Goal: Information Seeking & Learning: Understand process/instructions

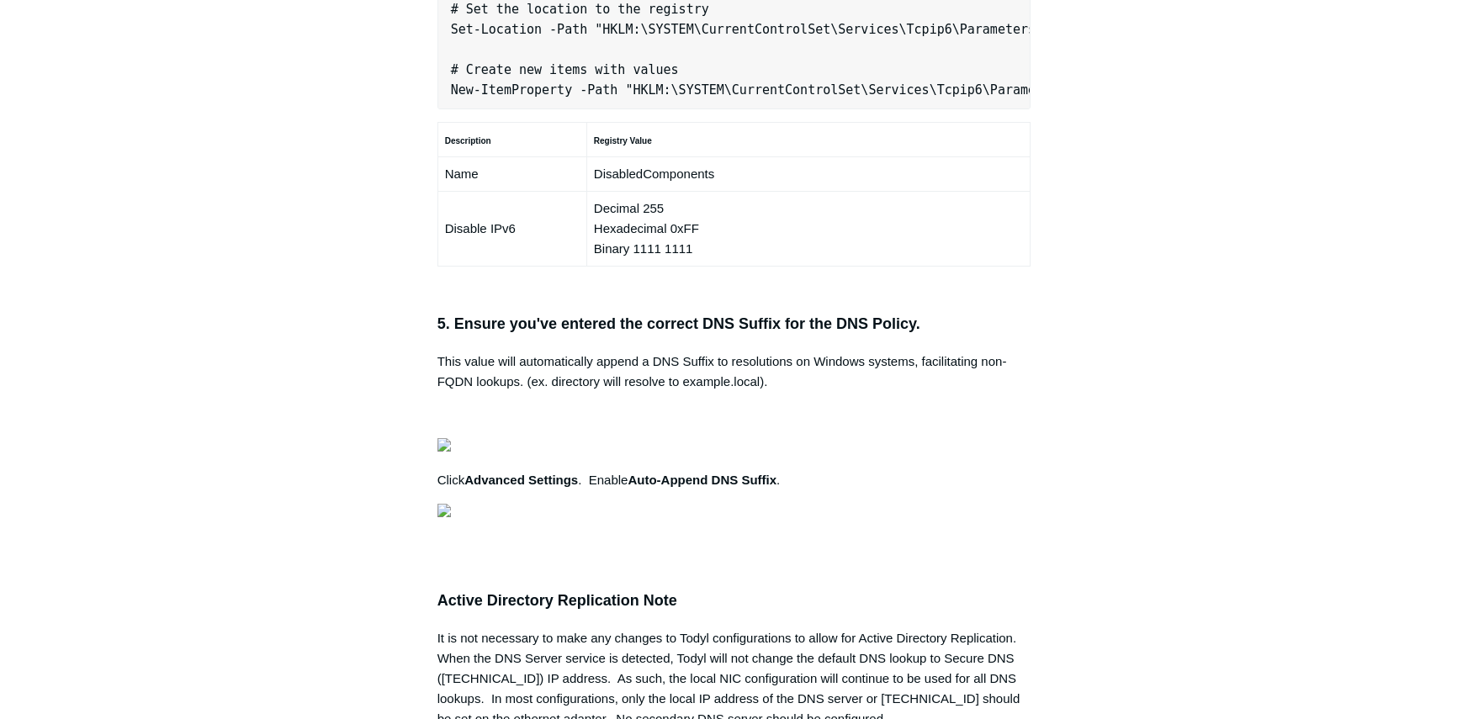
scroll to position [0, 529]
drag, startPoint x: 453, startPoint y: 311, endPoint x: 1238, endPoint y: 311, distance: 785.1
click at [1238, 311] on main "Todyl Support Center SASE & ZeroTrust - Secure DNS Configuration Articles in th…" at bounding box center [734, 102] width 1468 height 2440
copy pre "New-NetFirewallRule -DisplayName "Todyl SGN Network" -Direction Inbound -Progra…"
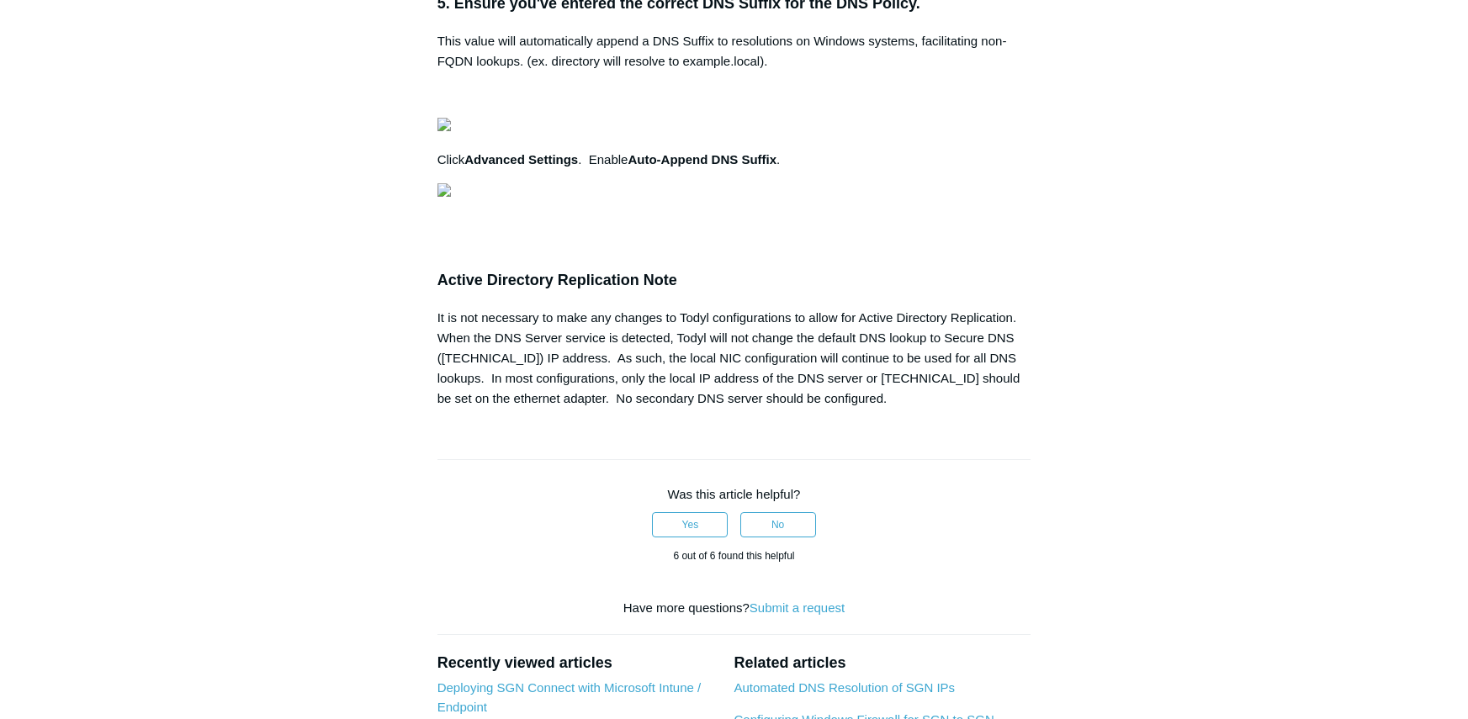
scroll to position [1515, 0]
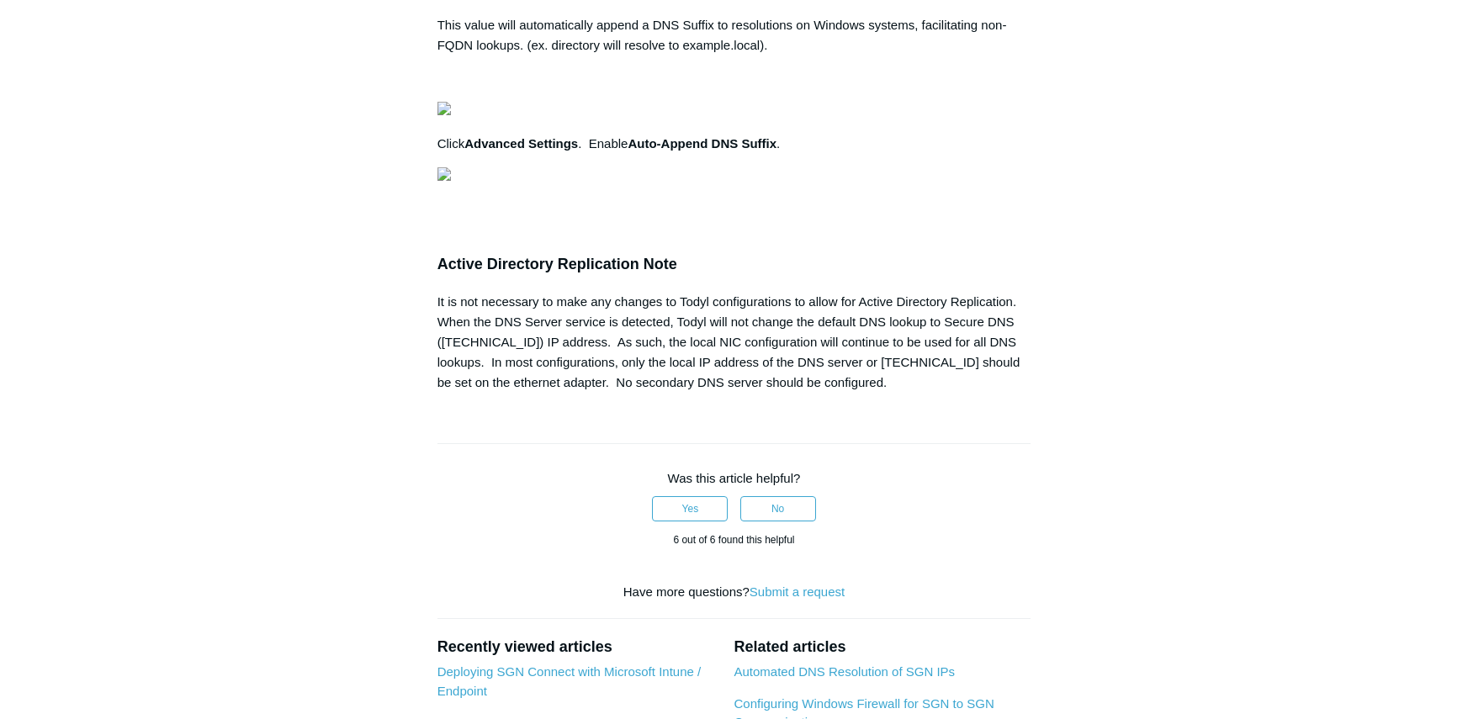
drag, startPoint x: 445, startPoint y: 457, endPoint x: 1009, endPoint y: 458, distance: 563.8
copy pre "Set-Location -Path "HKLM:\SYSTEM\CurrentControlSet\Services\Tcpip6\Parameters""
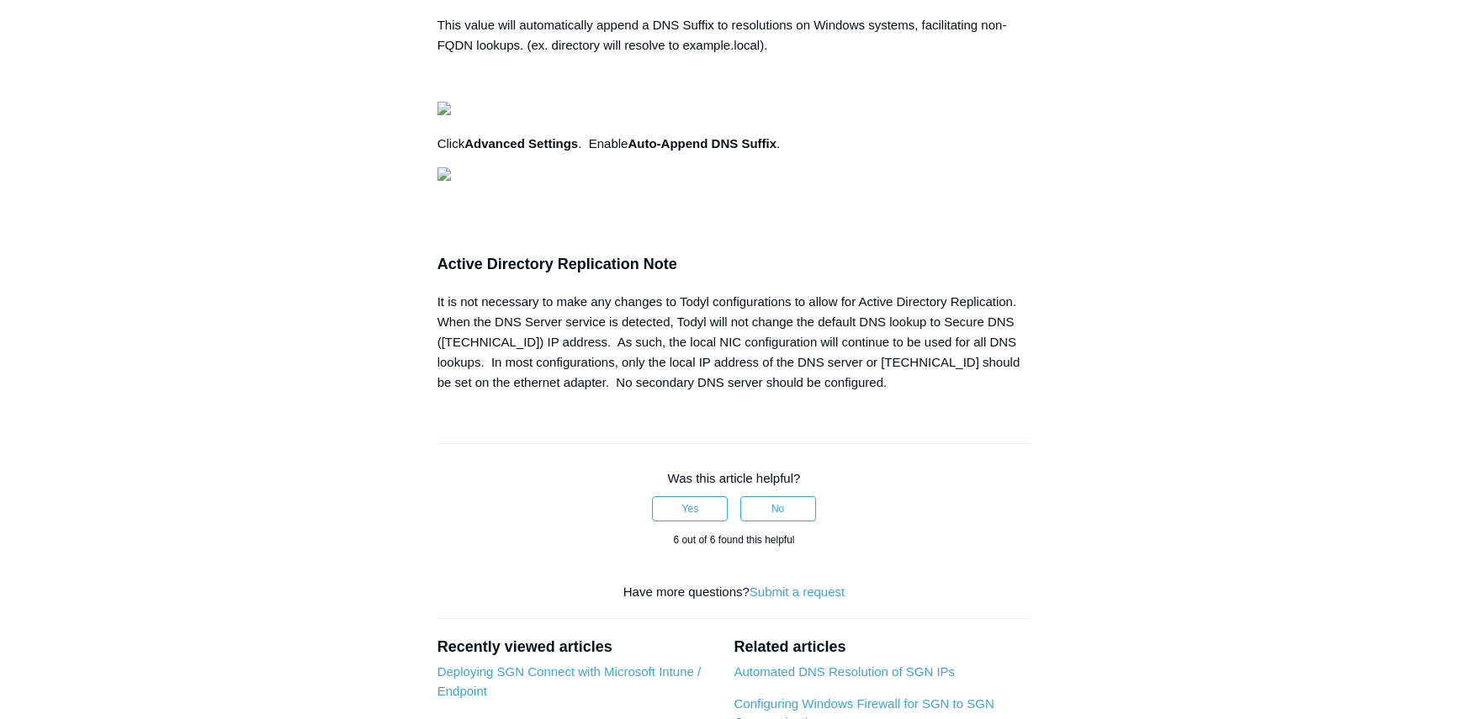
drag, startPoint x: 452, startPoint y: 515, endPoint x: 1254, endPoint y: 515, distance: 801.9
copy pre "New-ItemProperty -Path "HKLM:\SYSTEM\CurrentControlSet\Services\Tcpip6\Paramete…"
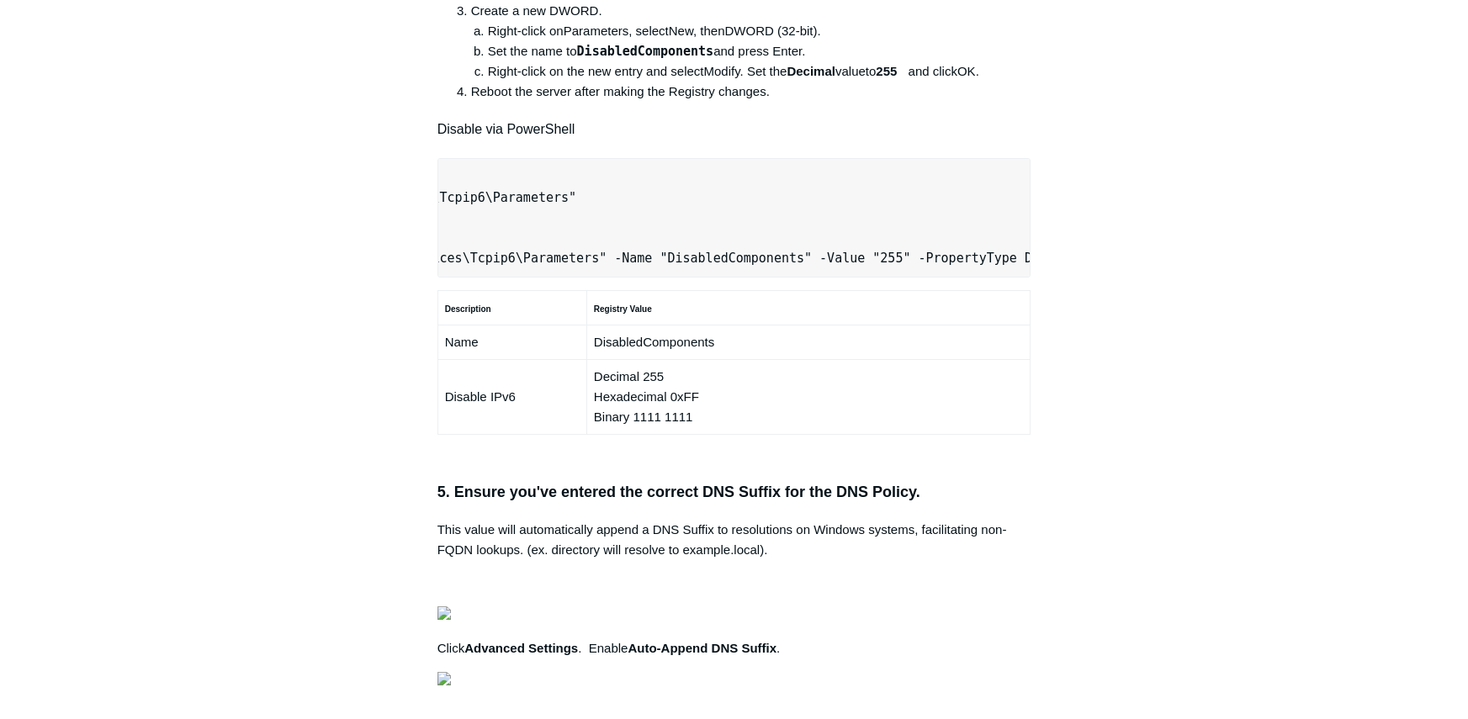
scroll to position [0, 529]
drag, startPoint x: 451, startPoint y: 479, endPoint x: 1234, endPoint y: 479, distance: 782.6
click at [1234, 479] on main "Todyl Support Center SASE & ZeroTrust - Secure DNS Configuration Articles in th…" at bounding box center [734, 270] width 1468 height 2440
copy pre "New-NetFirewallRule -DisplayName "Todyl SGN Network" -Direction Inbound -Progra…"
click at [1243, 404] on main "Todyl Support Center SASE & ZeroTrust - Secure DNS Configuration Articles in th…" at bounding box center [734, 270] width 1468 height 2440
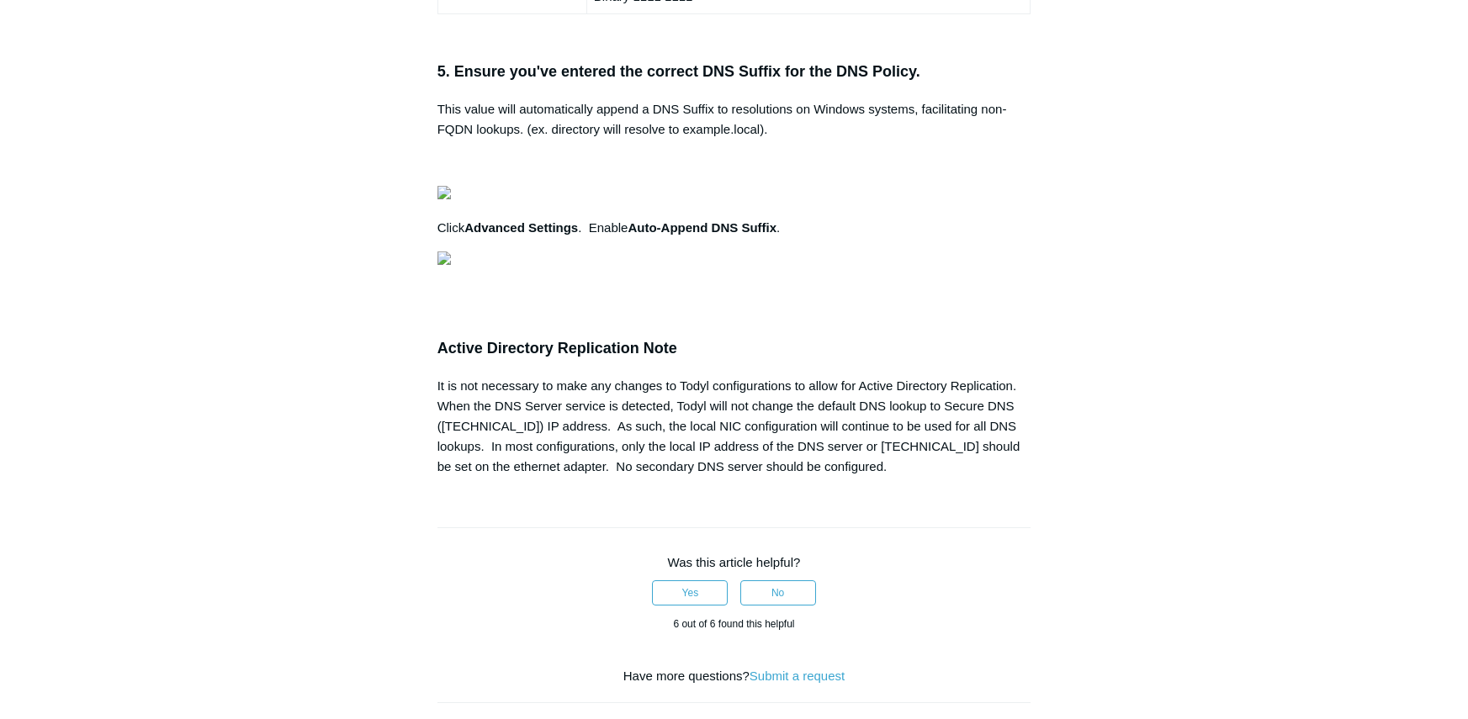
scroll to position [0, 0]
drag, startPoint x: 536, startPoint y: 533, endPoint x: 449, endPoint y: 540, distance: 86.9
copy pre "Set-Location -Path "HKLM:\SYSTEM\CurrentControlSet\Services\Tcpip6\Parameters""
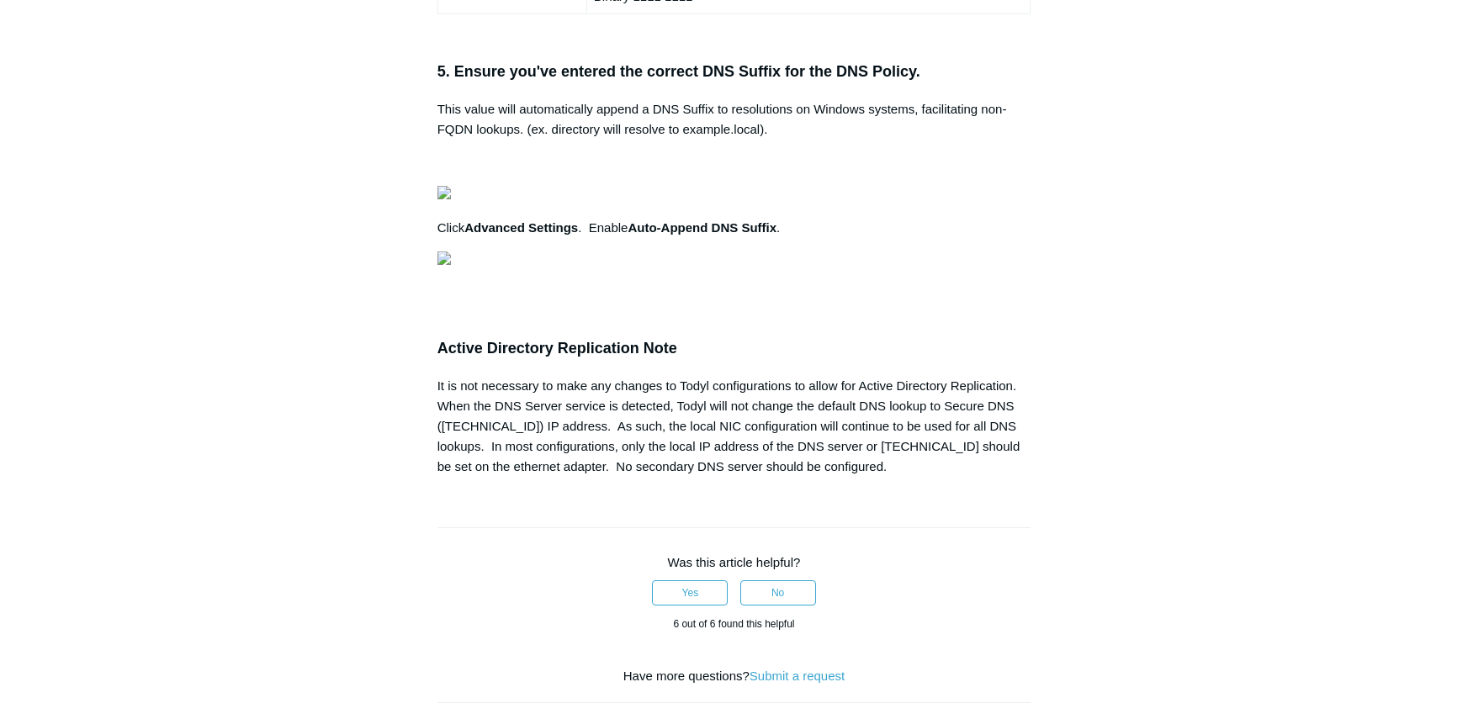
scroll to position [0, 467]
drag, startPoint x: 450, startPoint y: 598, endPoint x: 1261, endPoint y: 611, distance: 811.3
copy pre "New-ItemProperty -Path "HKLM:\SYSTEM\CurrentControlSet\Services\Tcpip6\Paramete…"
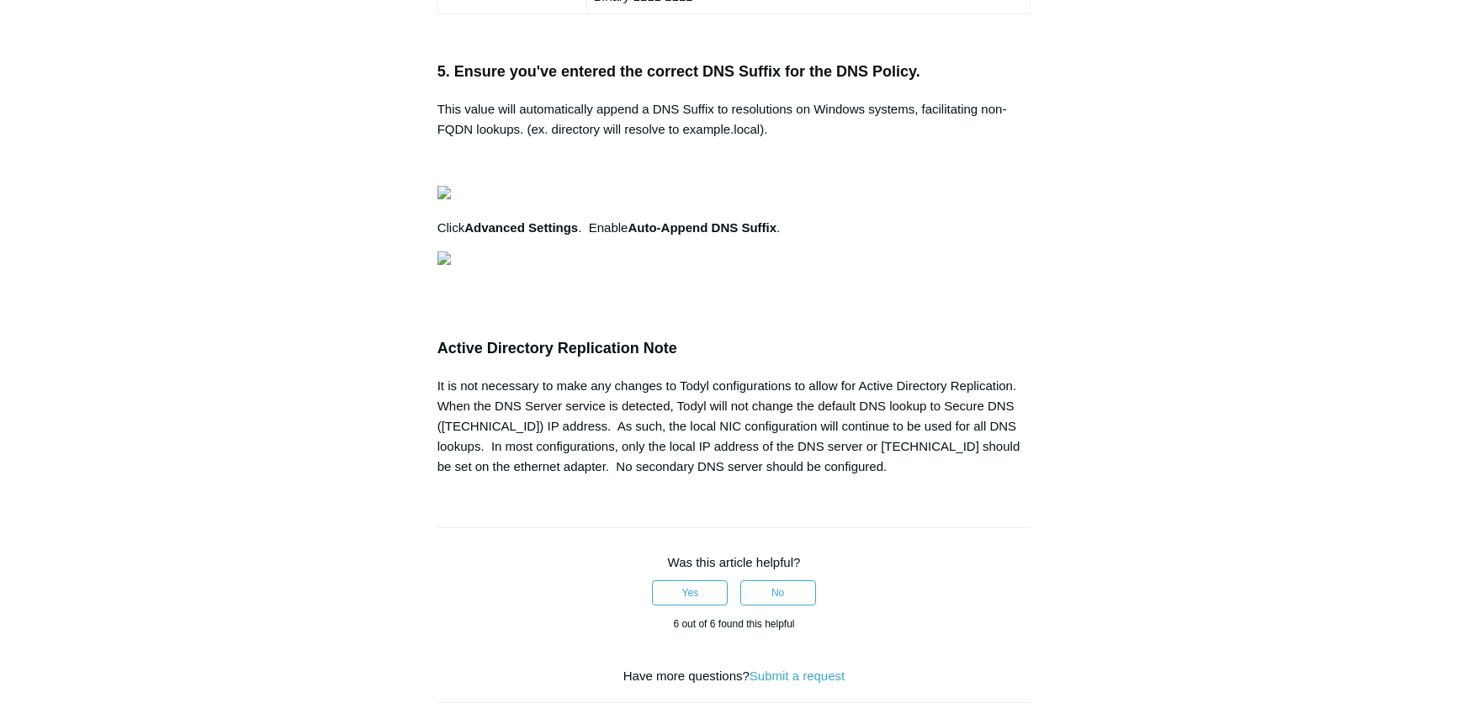
scroll to position [0, 0]
drag, startPoint x: 546, startPoint y: 541, endPoint x: 460, endPoint y: 541, distance: 85.8
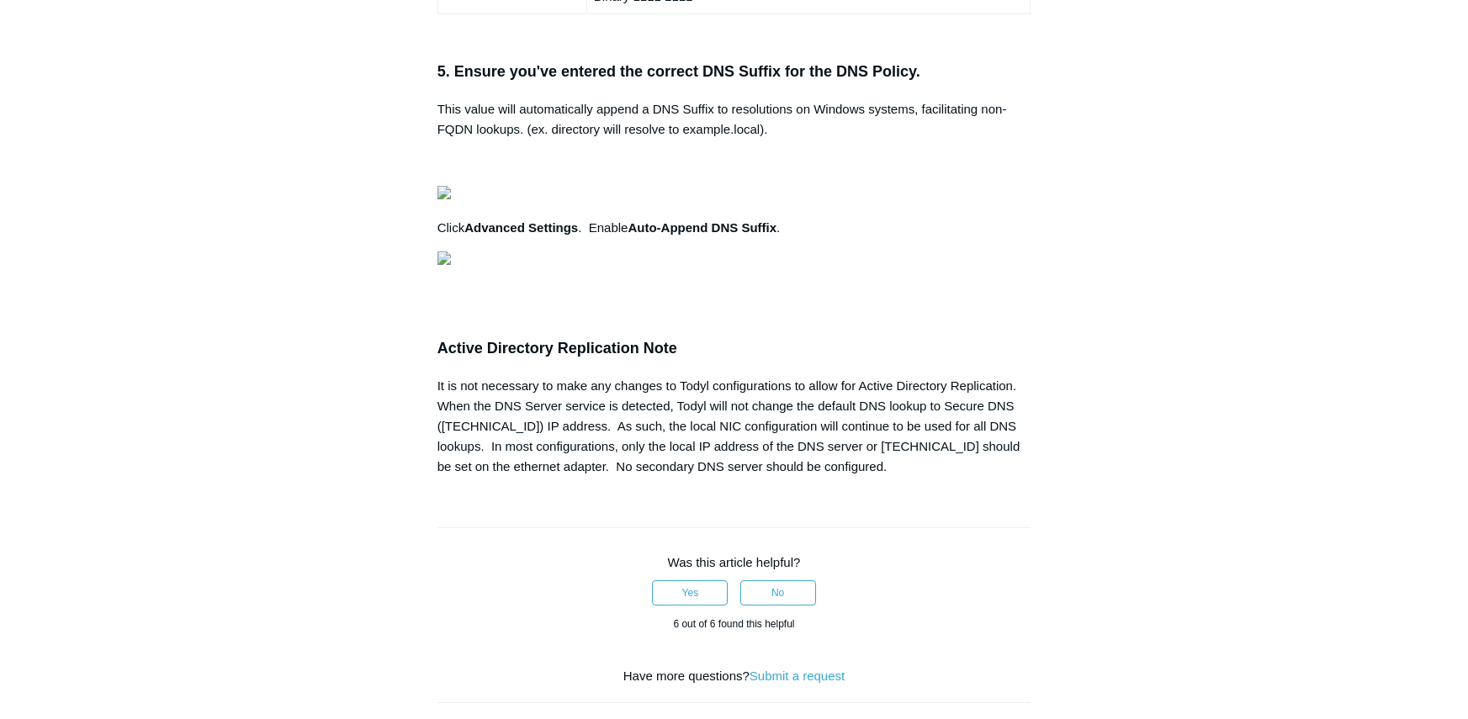
drag, startPoint x: 452, startPoint y: 537, endPoint x: 557, endPoint y: 538, distance: 105.2
copy pre "Set-Location -Path "HKLM:\SYSTEM\CurrentControlSet\Services\Tcpip6\Parameters""
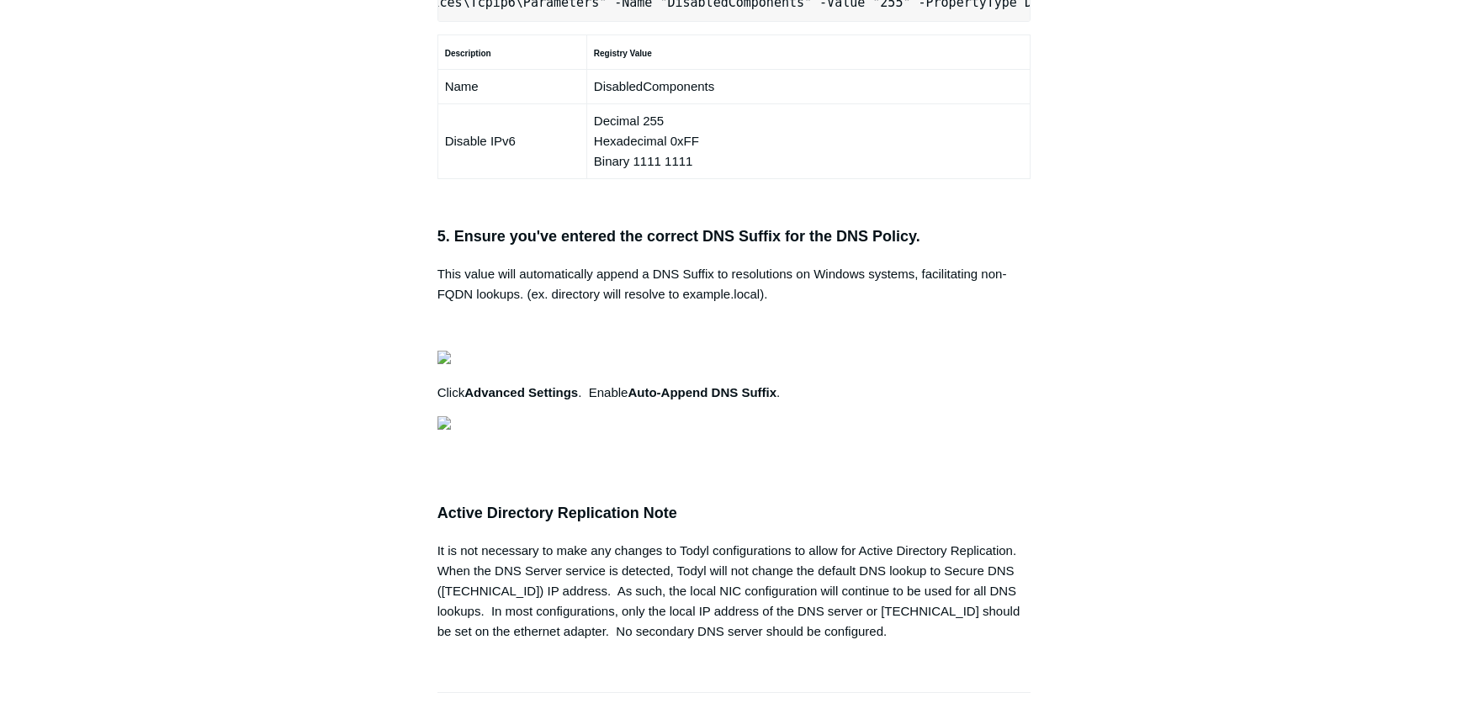
scroll to position [1262, 0]
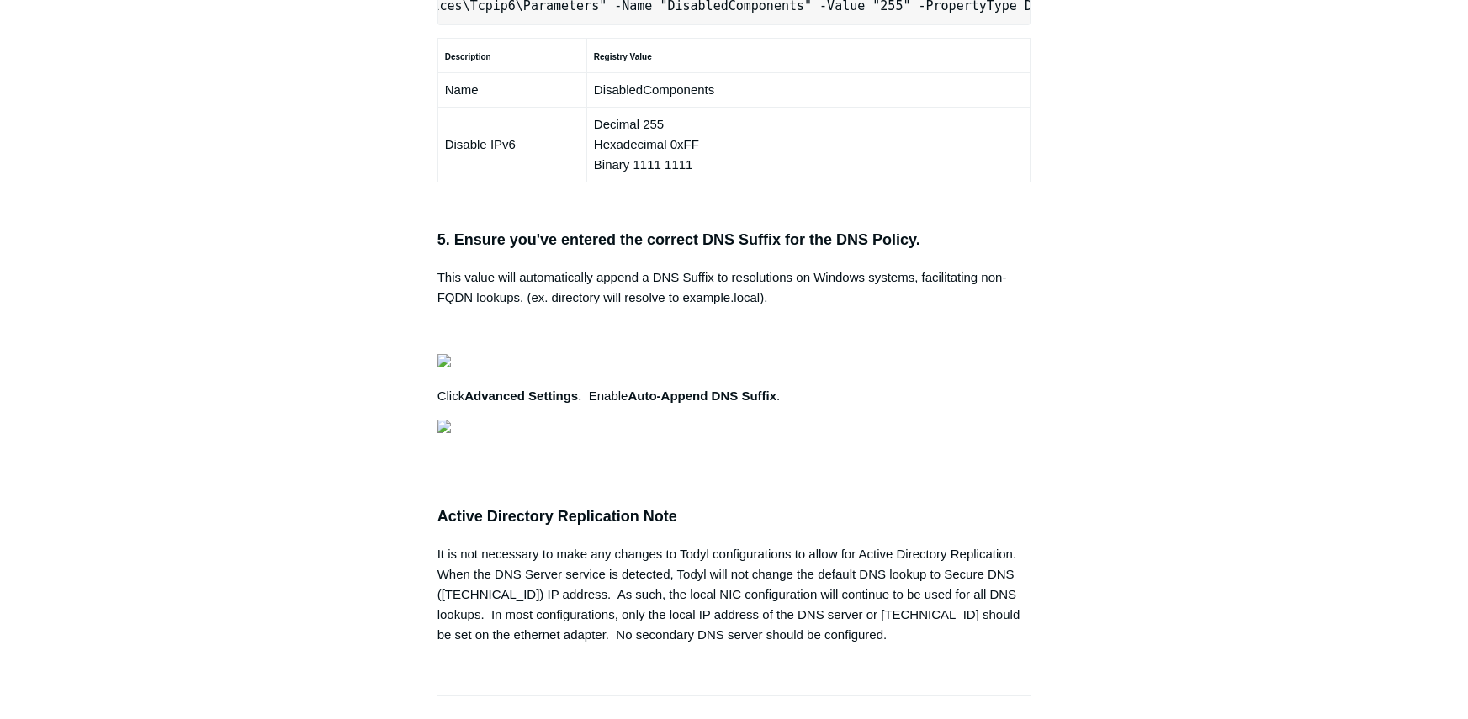
click at [412, 307] on article "Secure DNS with Local AD/DNS Checklist Follow Not yet followed by anyone The fo…" at bounding box center [734, 64] width 645 height 2348
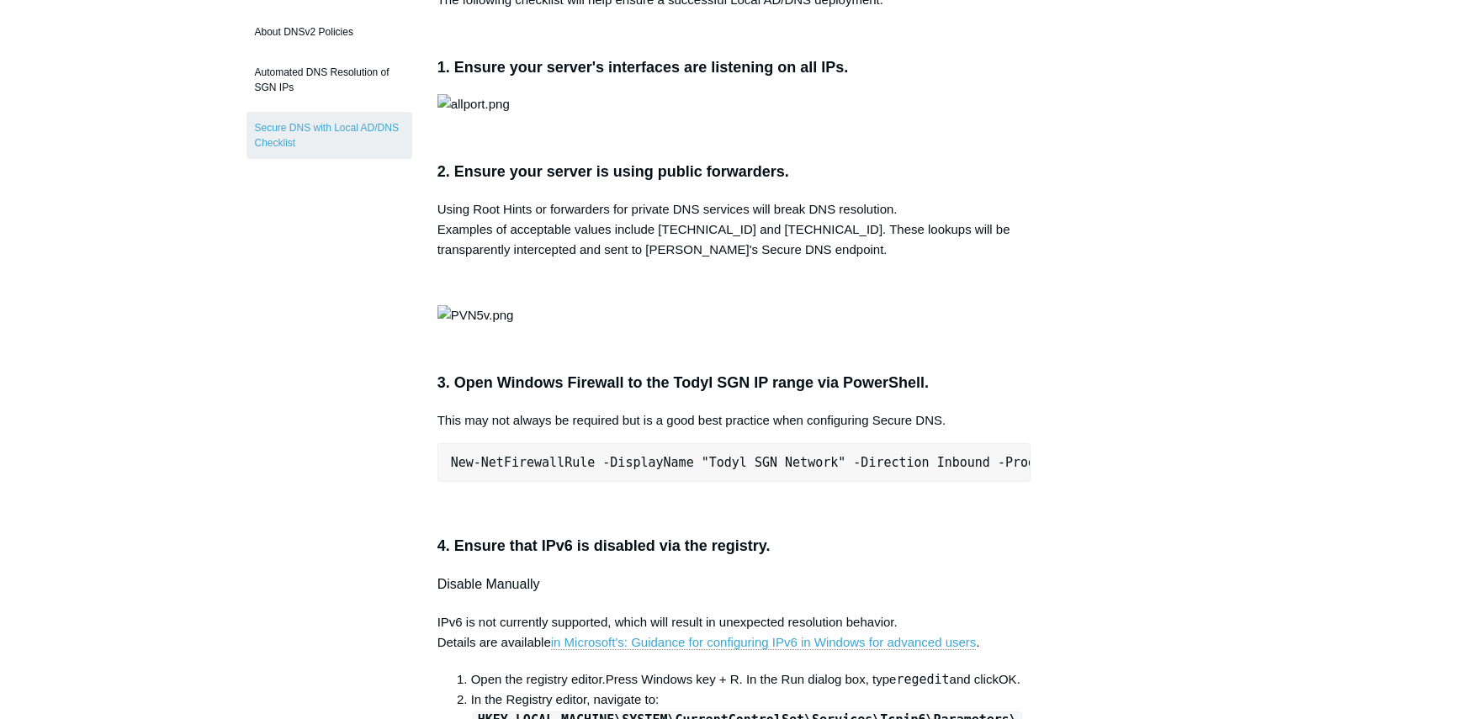
scroll to position [252, 0]
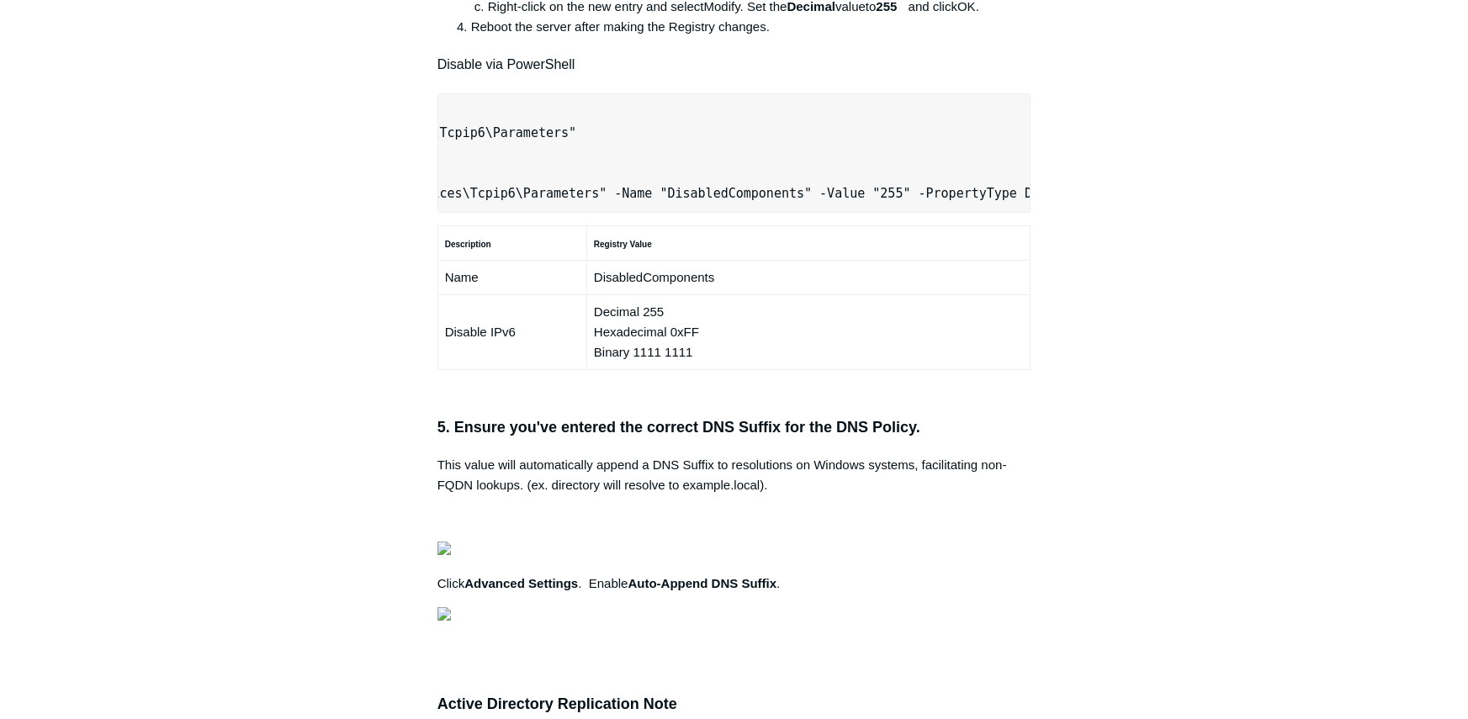
scroll to position [1094, 0]
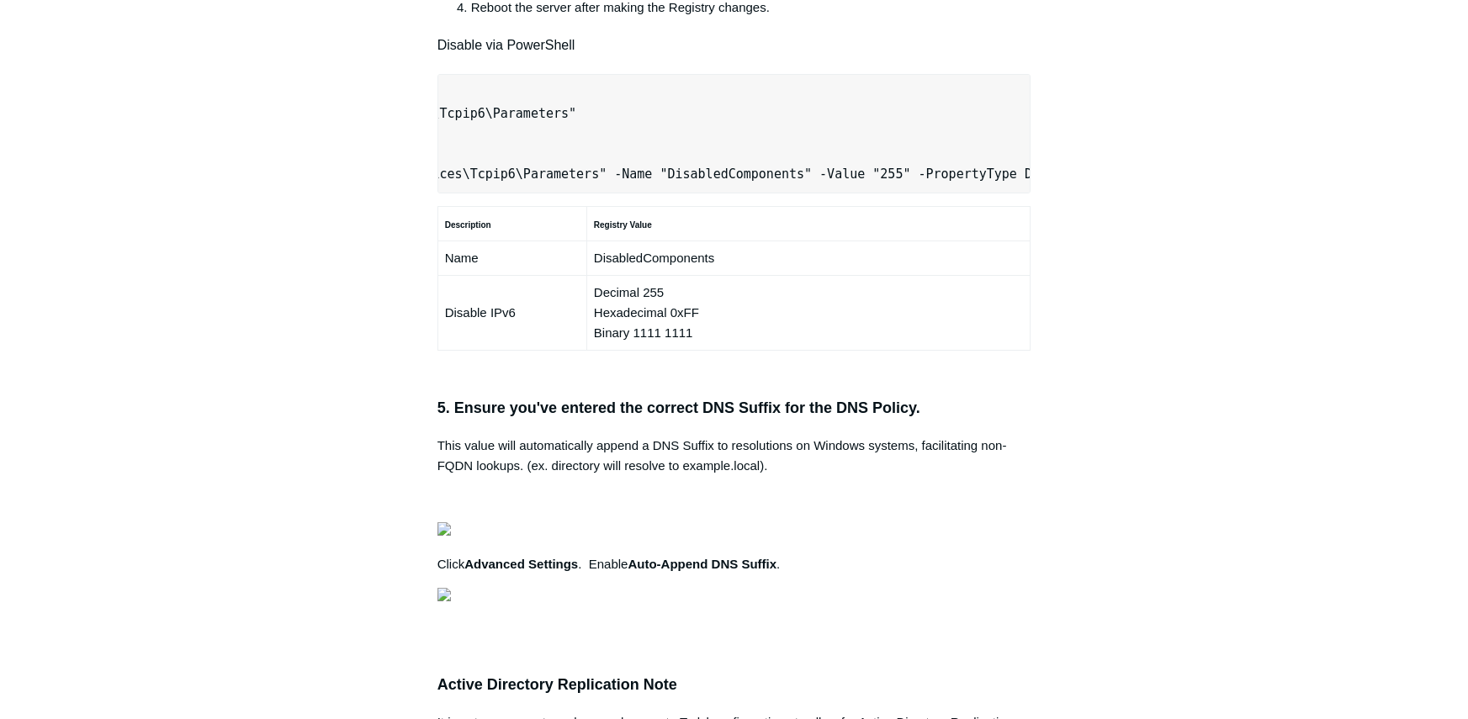
drag, startPoint x: 454, startPoint y: 400, endPoint x: 585, endPoint y: 400, distance: 130.4
drag, startPoint x: 452, startPoint y: 397, endPoint x: 1027, endPoint y: 399, distance: 574.7
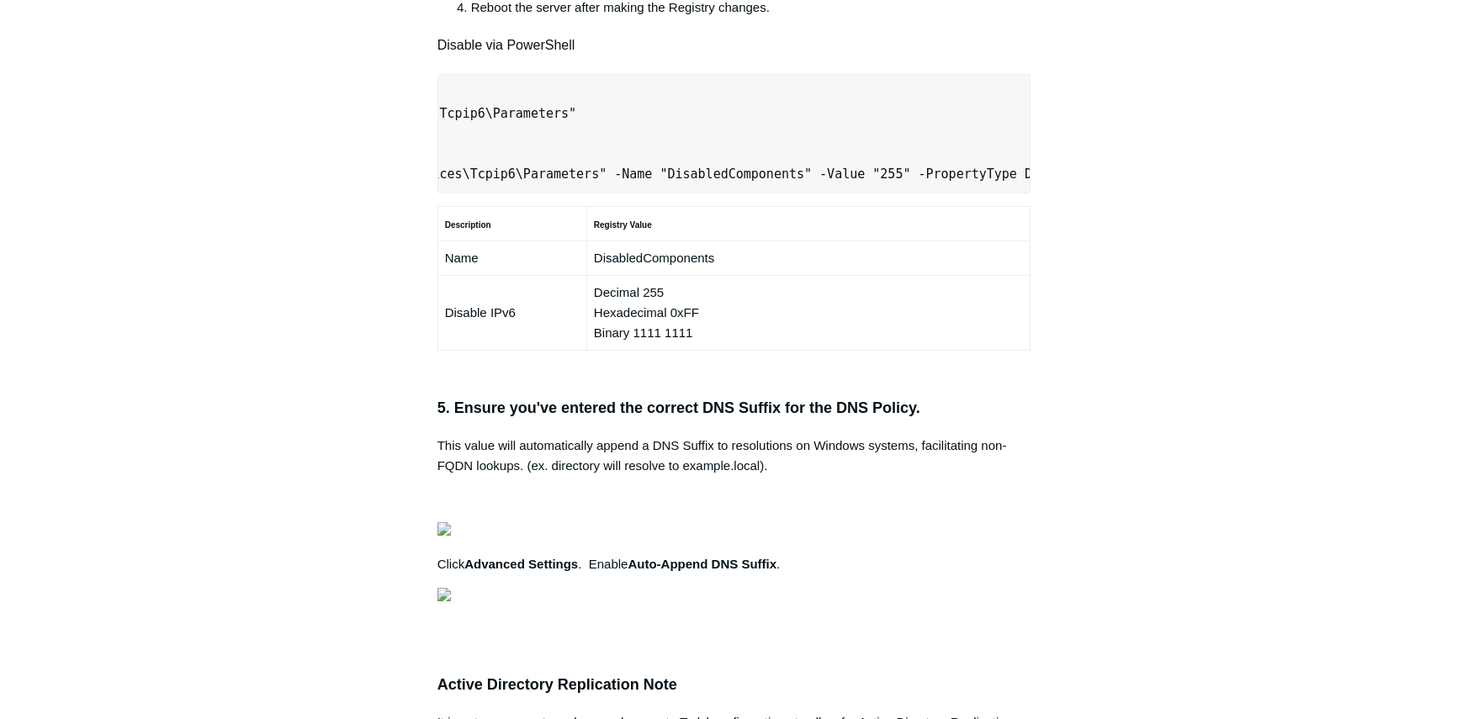
copy pre "New-NetFirewallRule -DisplayName "Todyl SGN Network" -Direction Inbound -Progra…"
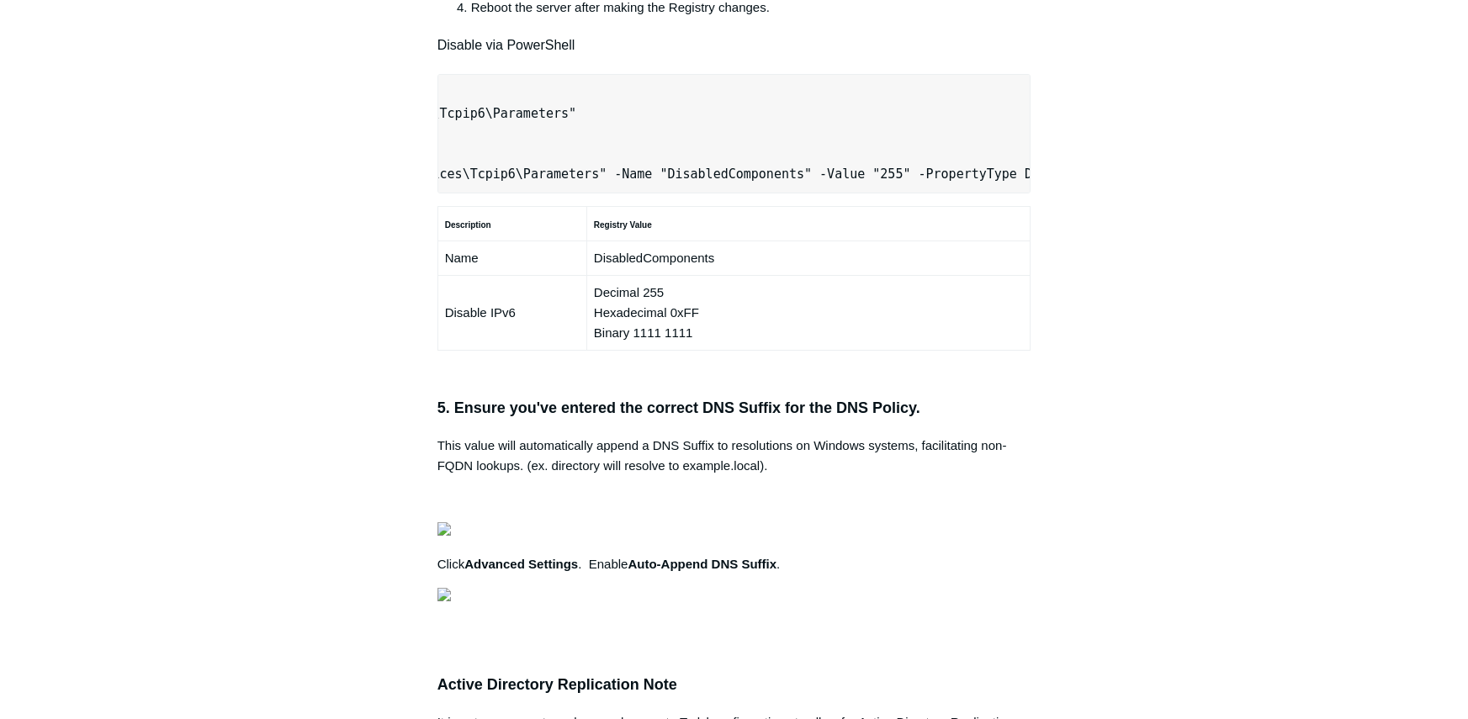
drag, startPoint x: 454, startPoint y: 395, endPoint x: 1121, endPoint y: 397, distance: 667.3
click at [1121, 397] on div "Articles in this section Secure DNS - Single-Label Domains Using 3rd Party DNS …" at bounding box center [735, 232] width 976 height 2348
copy pre "New-NetFirewallRule -DisplayName "Todyl SGN Network" -Direction Inbound -Progra…"
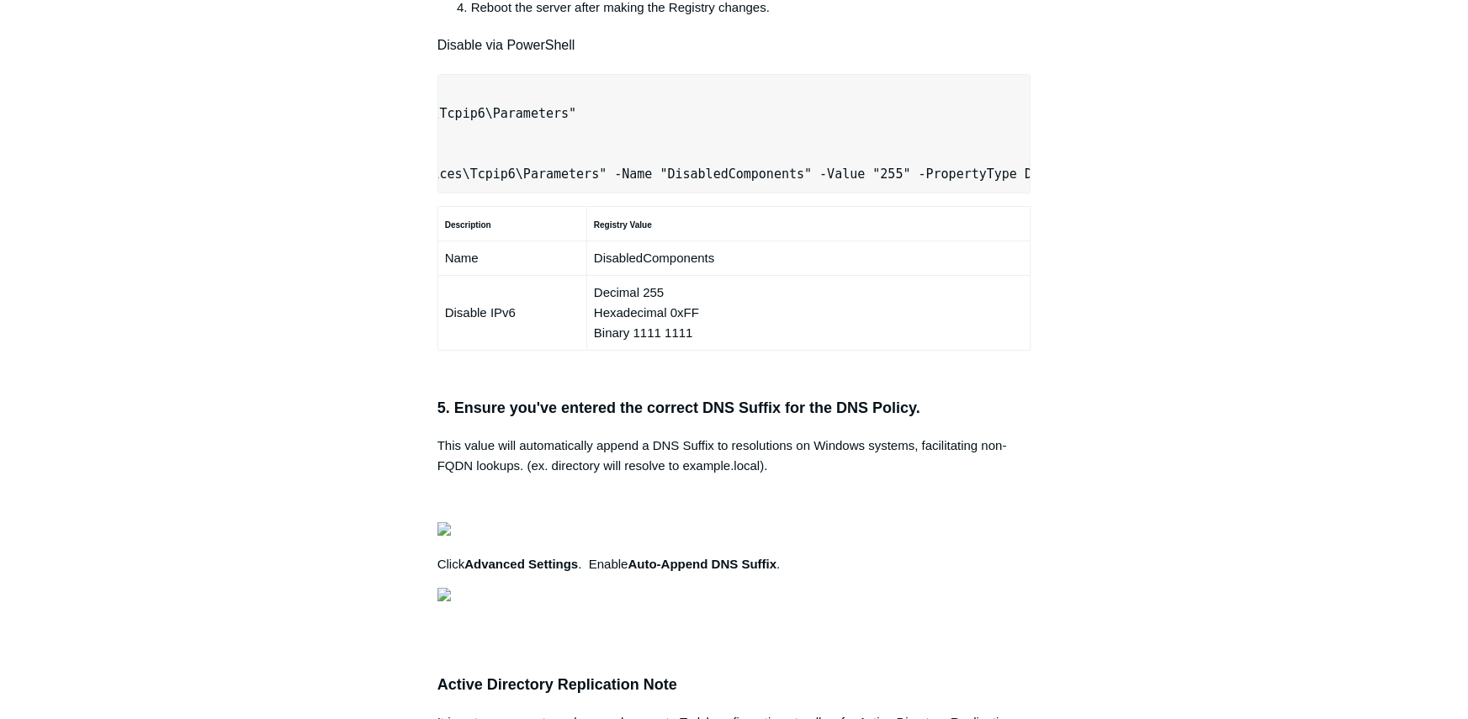
drag, startPoint x: 453, startPoint y: 395, endPoint x: 1385, endPoint y: 395, distance: 932.4
click at [1385, 395] on main "Todyl Support Center SASE & ZeroTrust - Secure DNS Configuration Articles in th…" at bounding box center [734, 186] width 1468 height 2440
copy pre "New-NetFirewallRule -DisplayName "Todyl SGN Network" -Direction Inbound -Progra…"
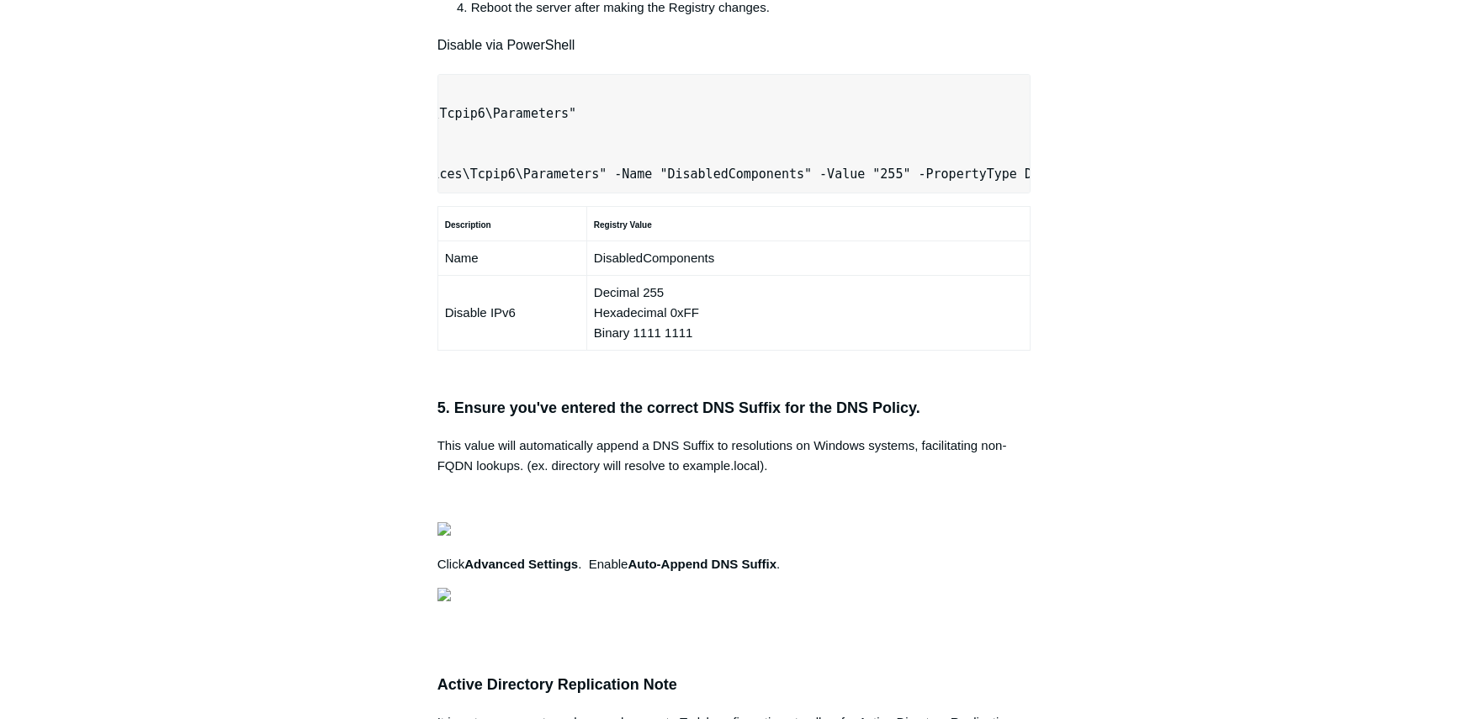
click at [129, 472] on main "Todyl Support Center SASE & ZeroTrust - Secure DNS Configuration Articles in th…" at bounding box center [734, 186] width 1468 height 2440
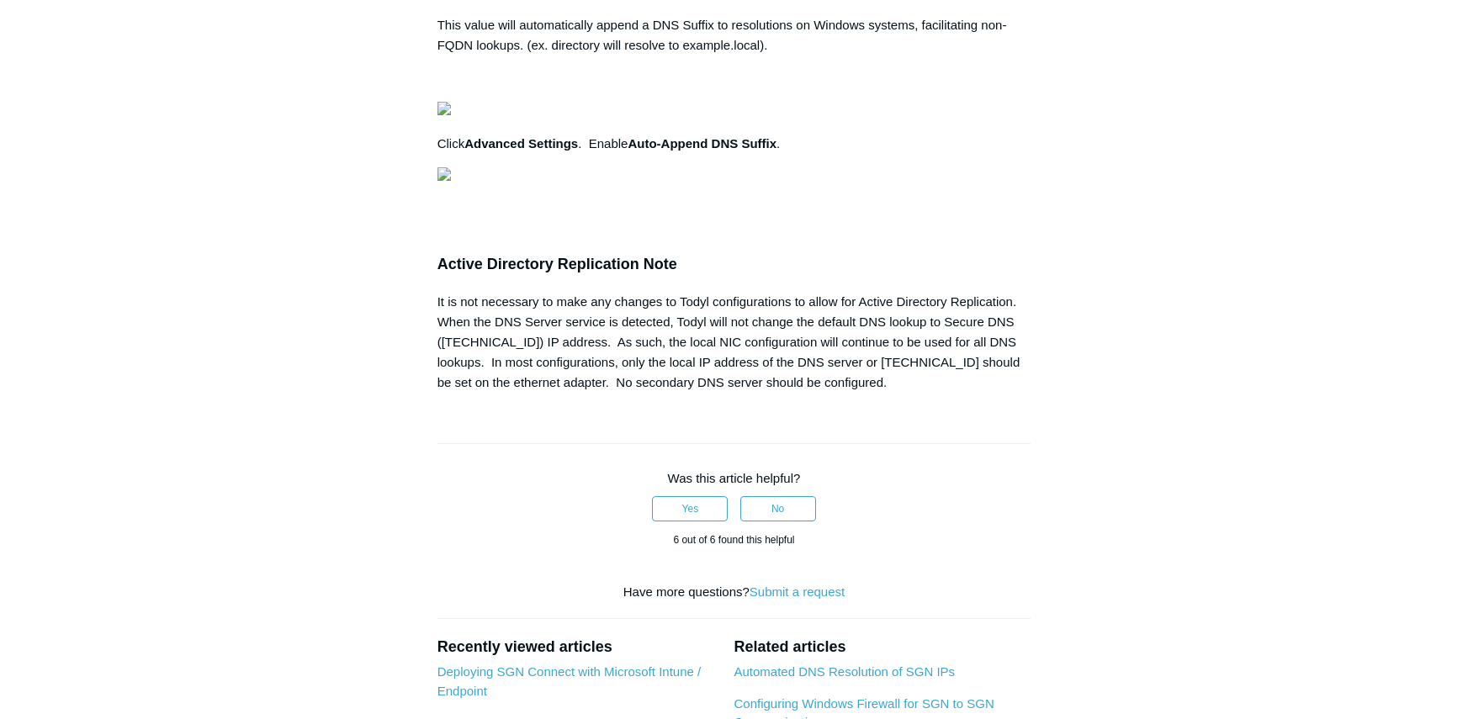
scroll to position [0, 0]
drag, startPoint x: 452, startPoint y: 454, endPoint x: 1002, endPoint y: 462, distance: 550.4
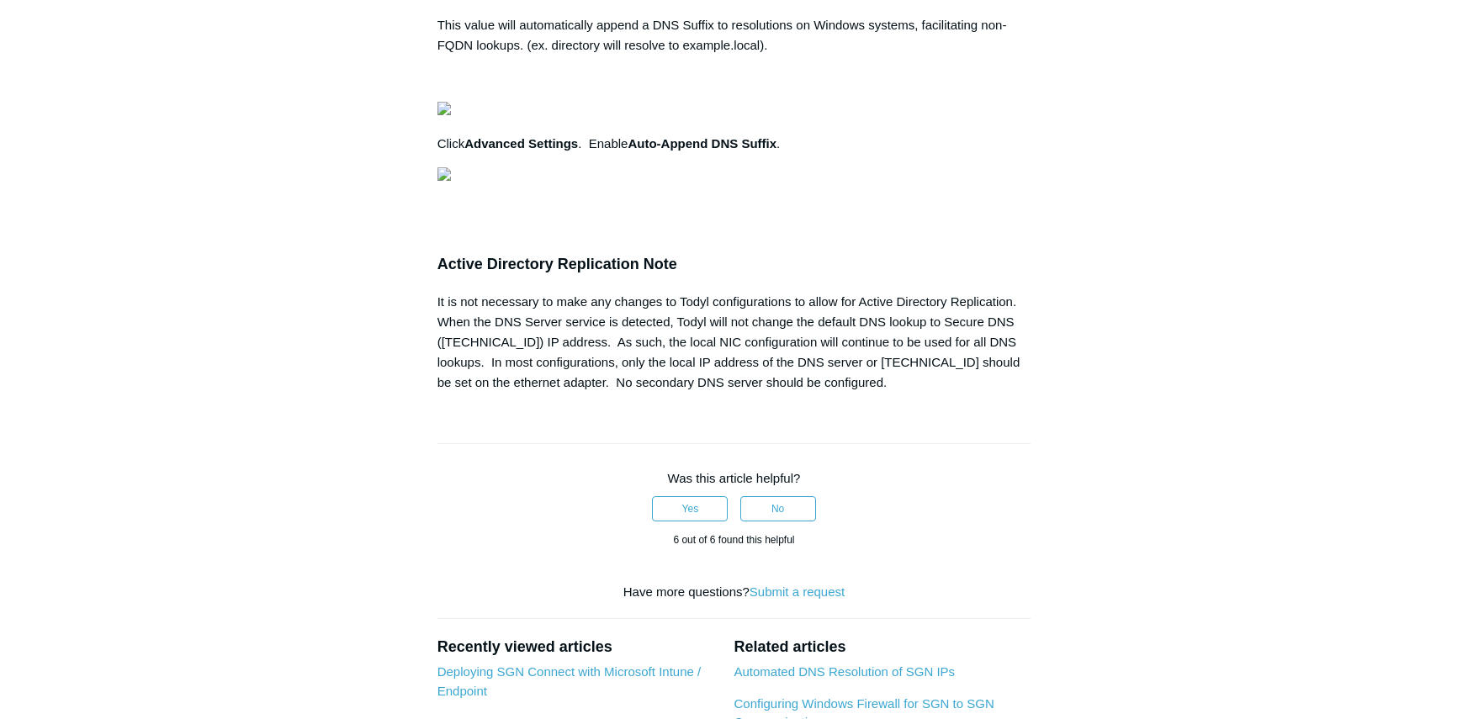
drag, startPoint x: 453, startPoint y: 512, endPoint x: 1021, endPoint y: 513, distance: 568.0
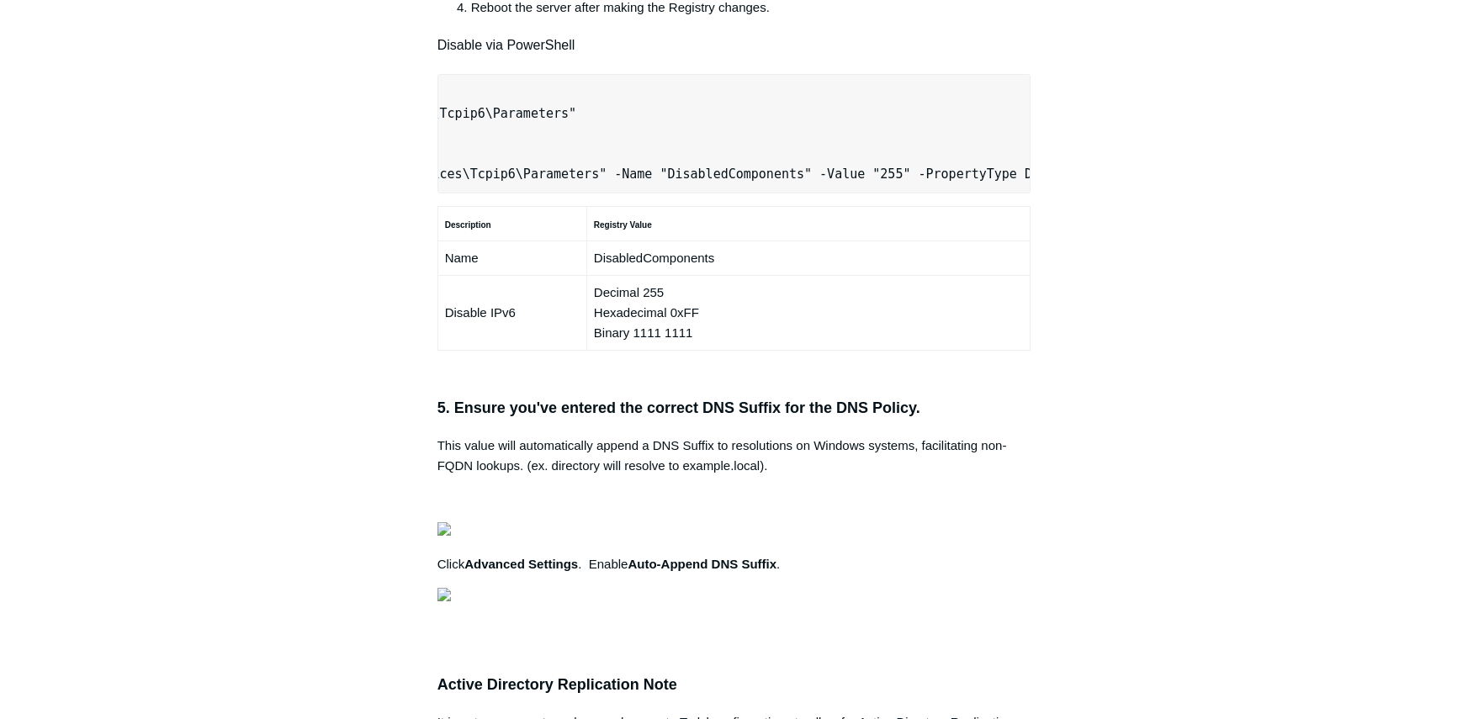
scroll to position [0, 529]
drag, startPoint x: 454, startPoint y: 396, endPoint x: 1021, endPoint y: 395, distance: 567.2
click at [1321, 259] on main "Todyl Support Center SASE & ZeroTrust - Secure DNS Configuration Articles in th…" at bounding box center [734, 186] width 1468 height 2440
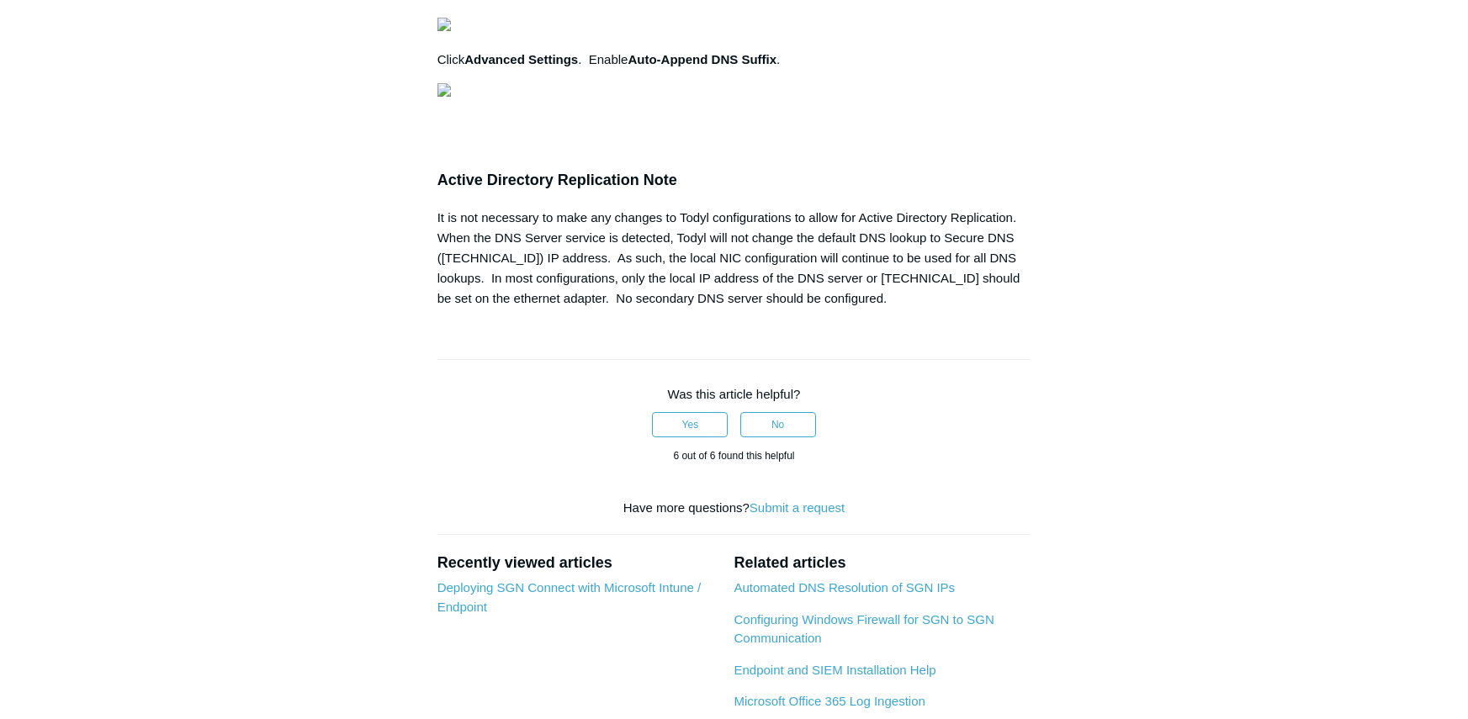
scroll to position [0, 0]
drag, startPoint x: 450, startPoint y: 373, endPoint x: 993, endPoint y: 373, distance: 542.8
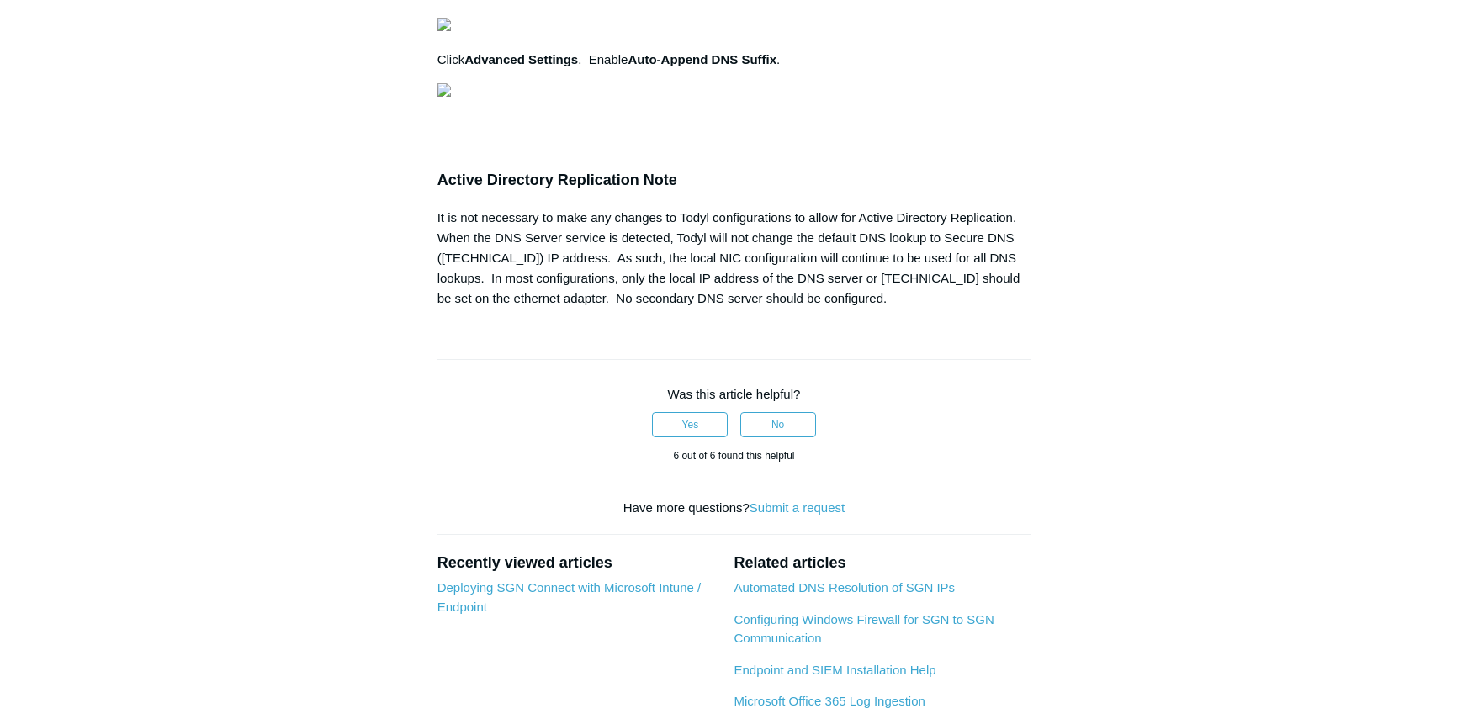
drag, startPoint x: 453, startPoint y: 430, endPoint x: 1139, endPoint y: 435, distance: 685.8
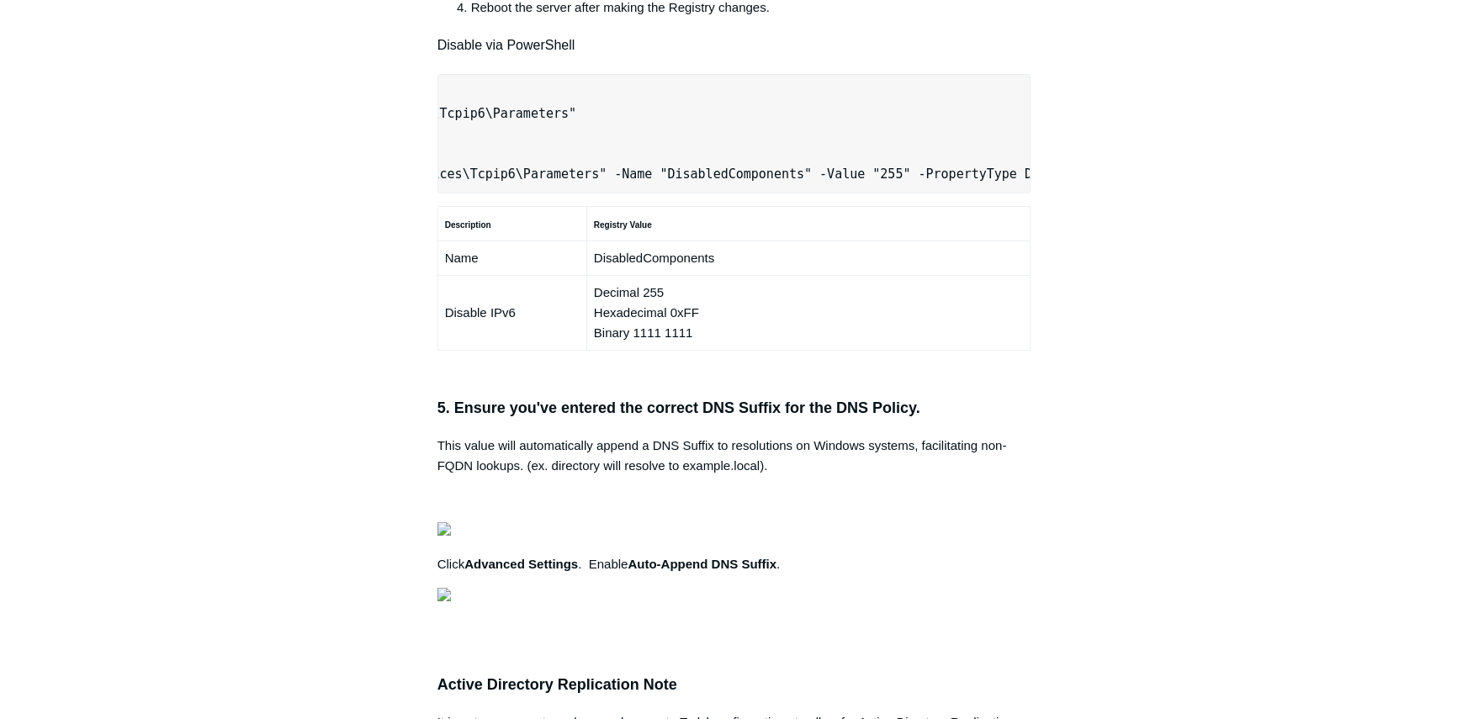
scroll to position [0, 529]
drag, startPoint x: 452, startPoint y: 396, endPoint x: 1270, endPoint y: 396, distance: 817.9
click at [1270, 396] on main "Todyl Support Center SASE & ZeroTrust - Secure DNS Configuration Articles in th…" at bounding box center [734, 186] width 1468 height 2440
click at [326, 428] on aside "Articles in this section Secure DNS - Single-Label Domains Using 3rd Party DNS …" at bounding box center [330, 223] width 166 height 2331
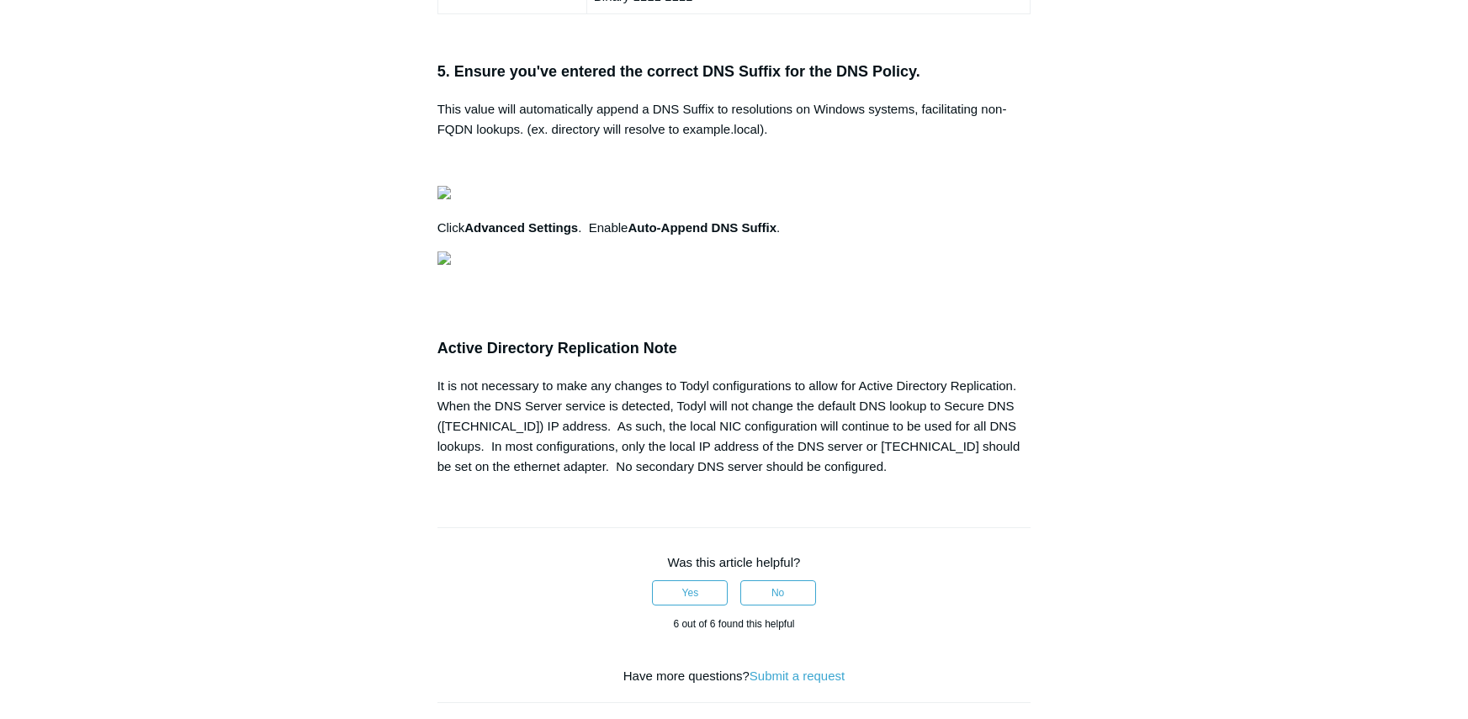
scroll to position [0, 467]
drag, startPoint x: 447, startPoint y: 513, endPoint x: 1152, endPoint y: 613, distance: 712.1
